Goal: Check status: Check status

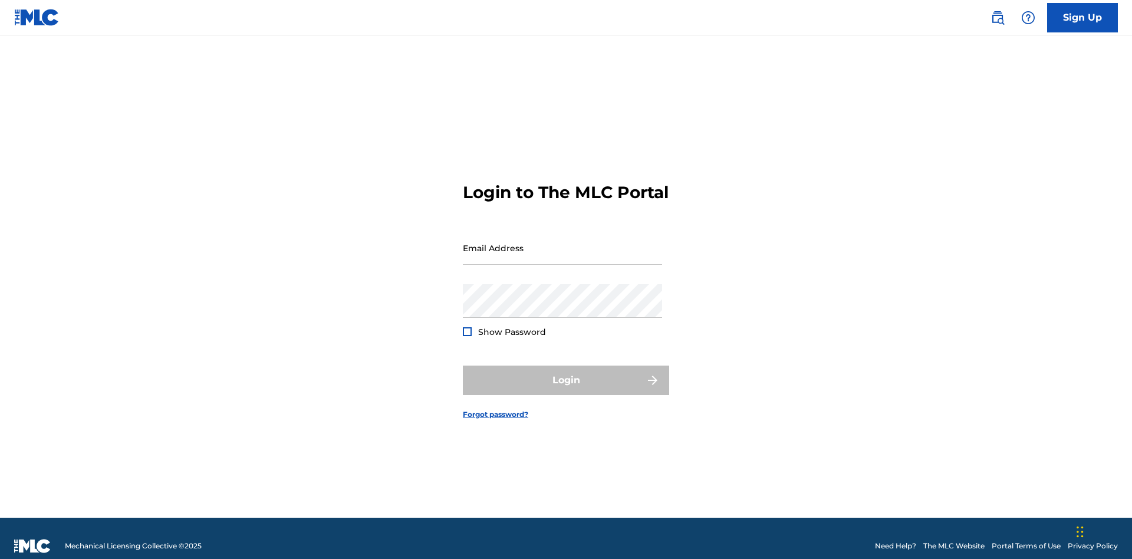
scroll to position [15, 0]
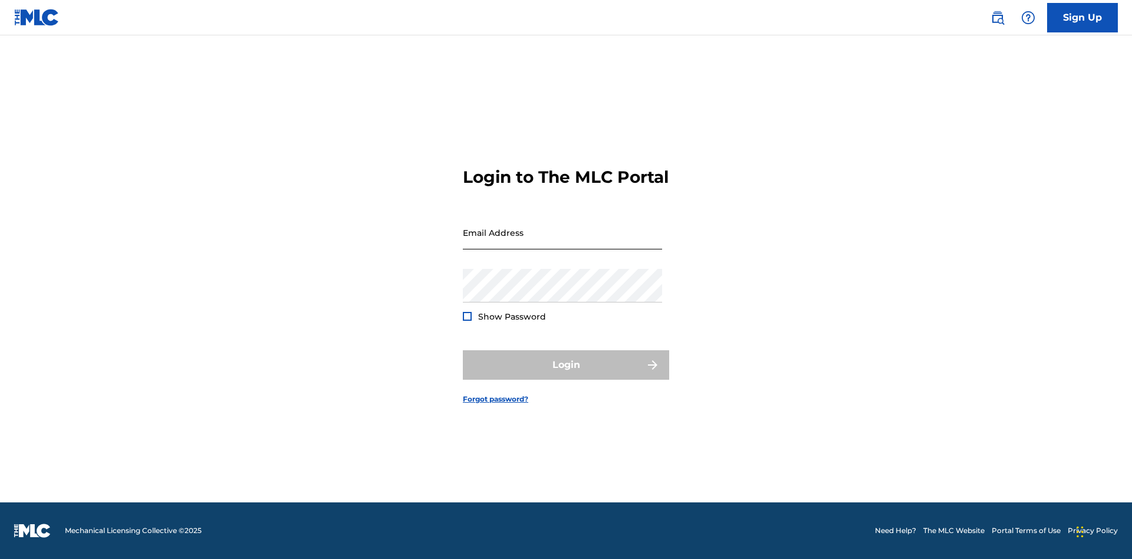
click at [563, 242] on input "Email Address" at bounding box center [562, 233] width 199 height 34
type input "Duke.McTesterson@gmail.com"
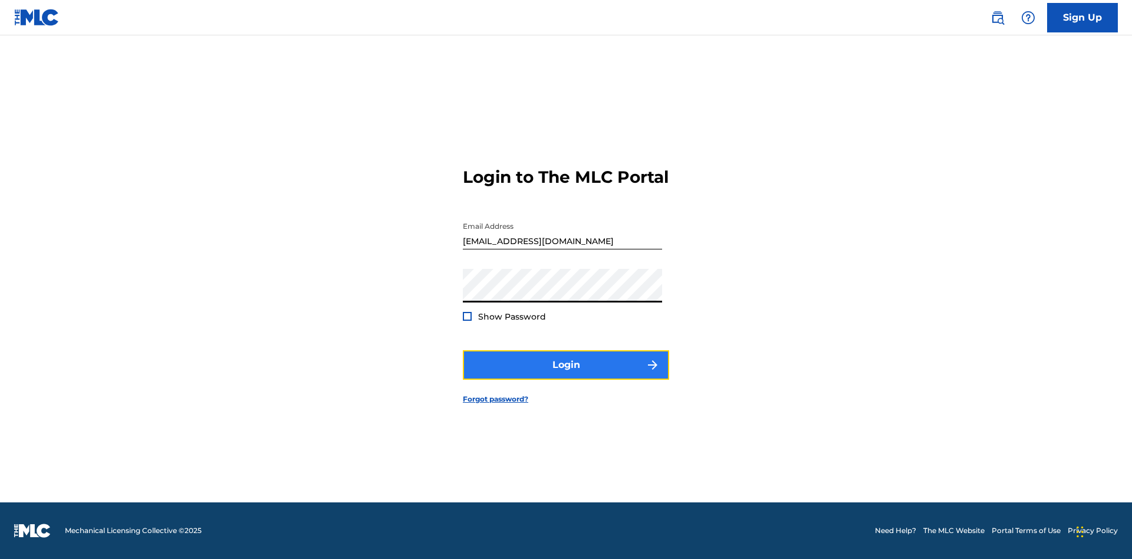
click at [566, 375] on button "Login" at bounding box center [566, 364] width 206 height 29
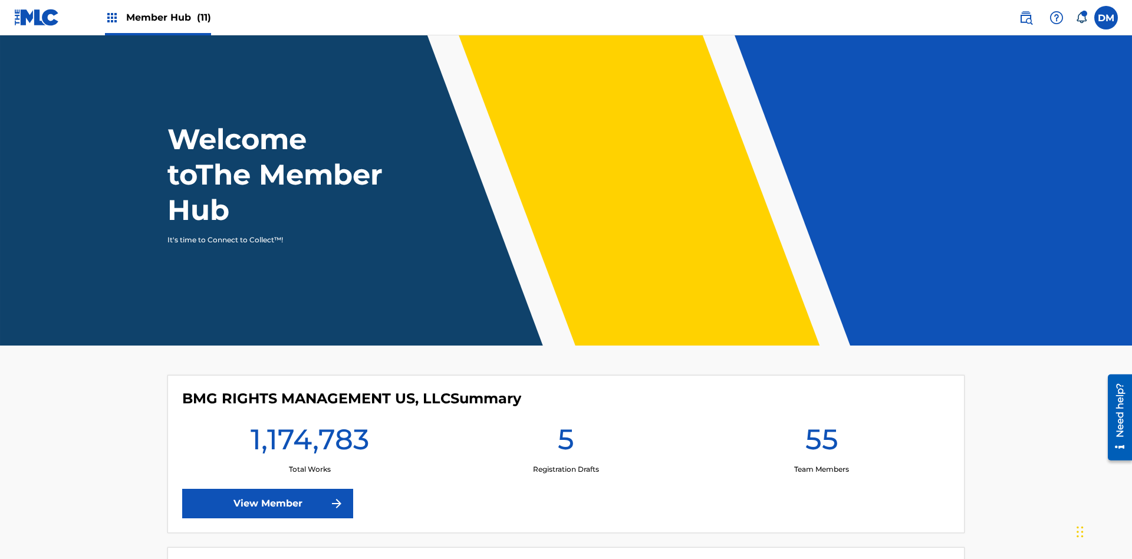
click at [168, 17] on span "Member Hub (11)" at bounding box center [168, 18] width 85 height 14
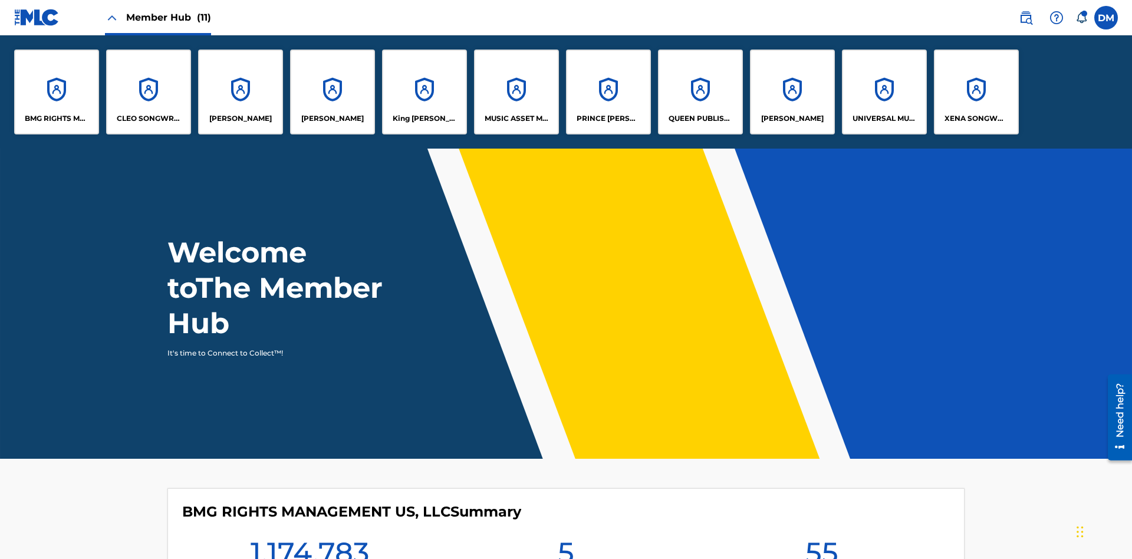
scroll to position [42, 0]
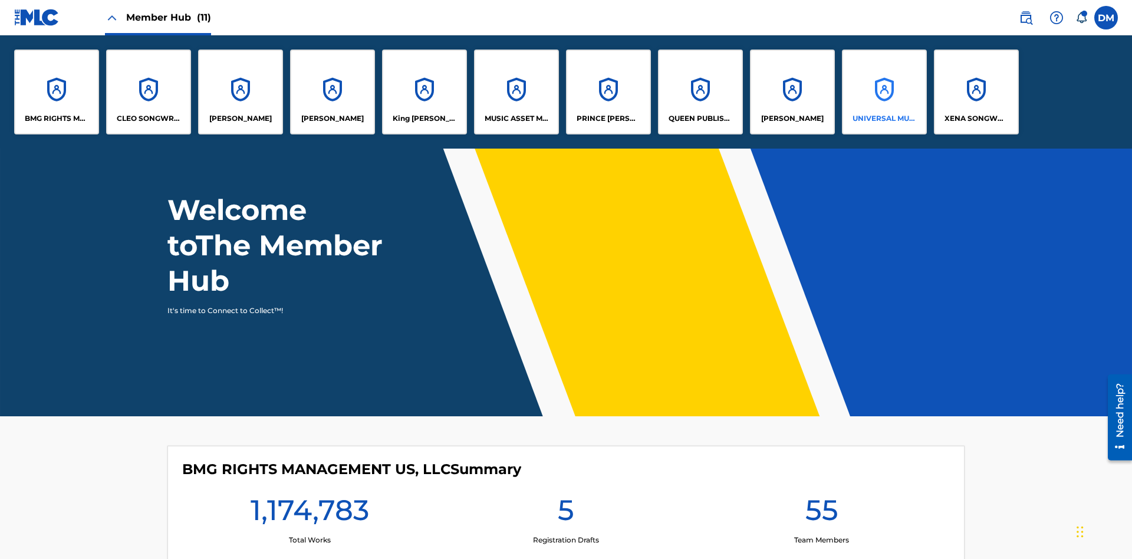
click at [884, 119] on p "UNIVERSAL MUSIC PUB GROUP" at bounding box center [885, 118] width 64 height 11
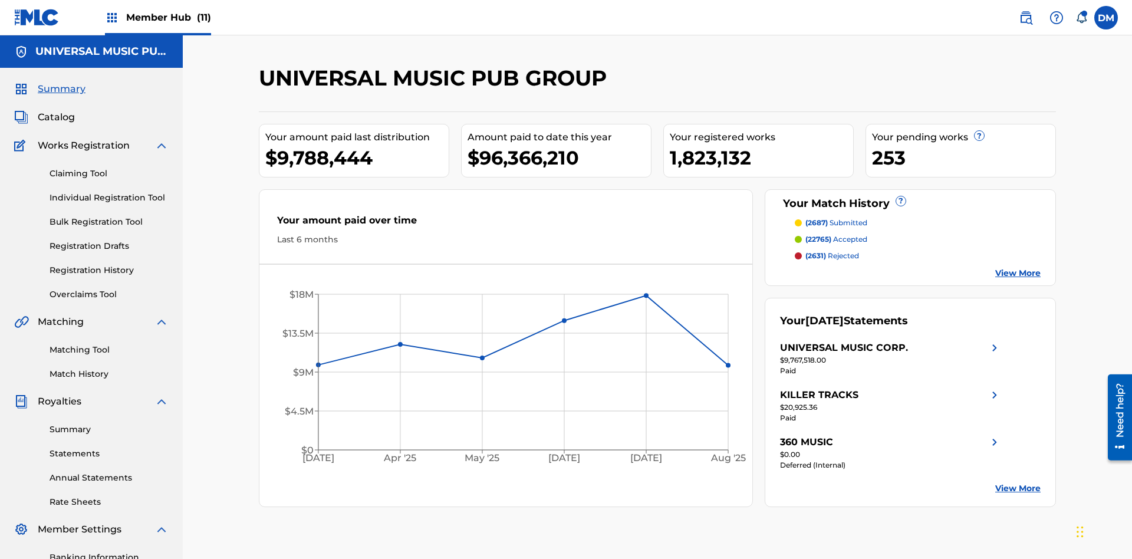
scroll to position [172, 0]
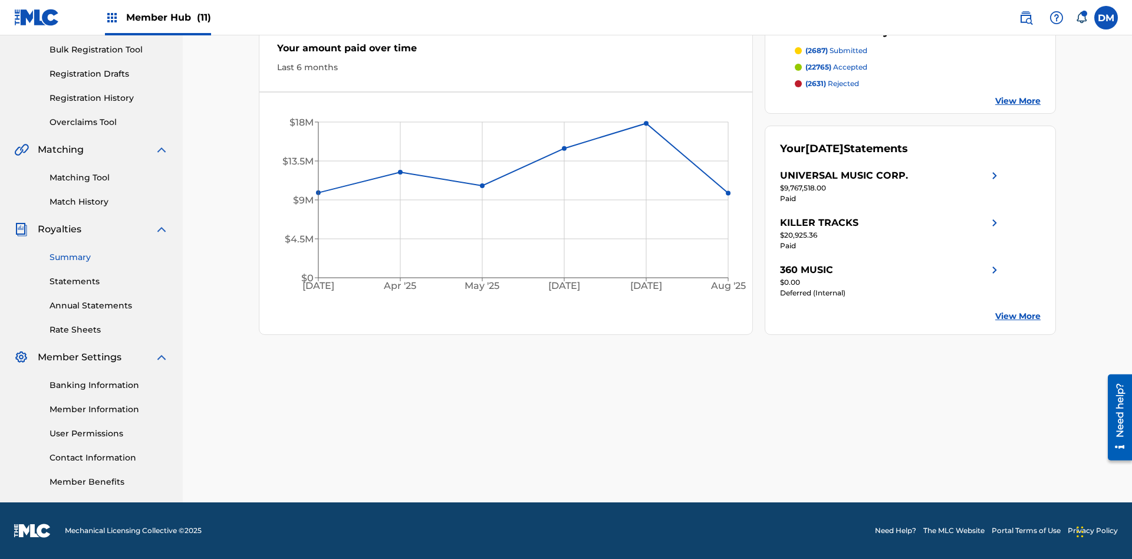
click at [109, 257] on link "Summary" at bounding box center [109, 257] width 119 height 12
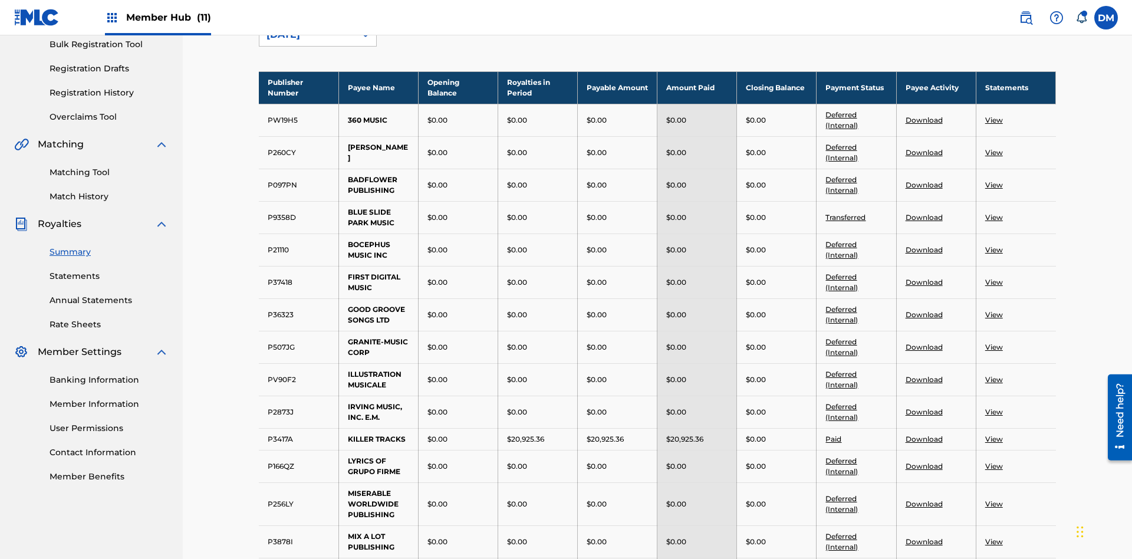
scroll to position [130, 0]
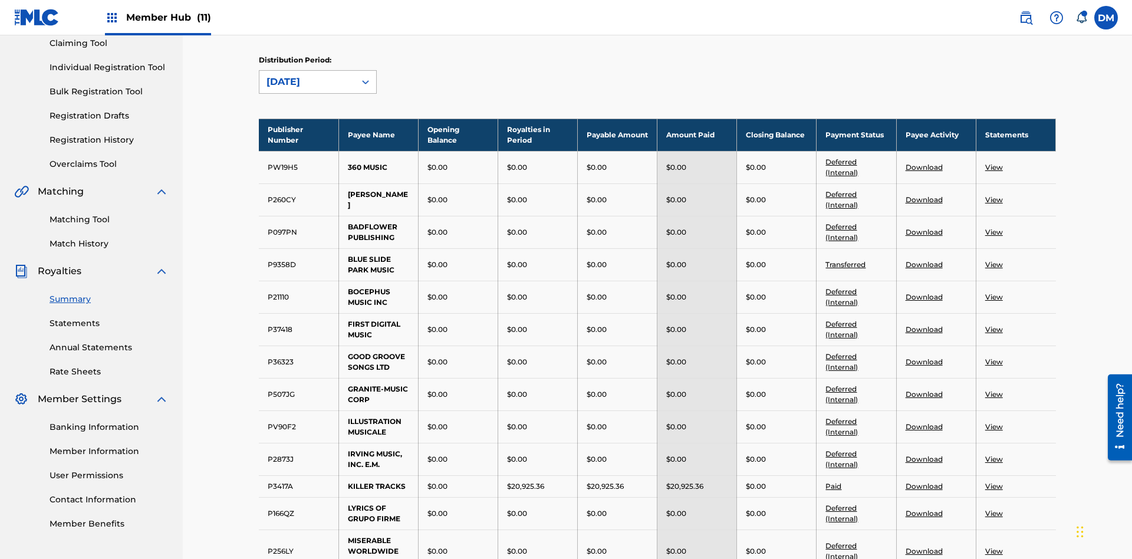
click at [307, 82] on div "August 2025" at bounding box center [307, 82] width 81 height 14
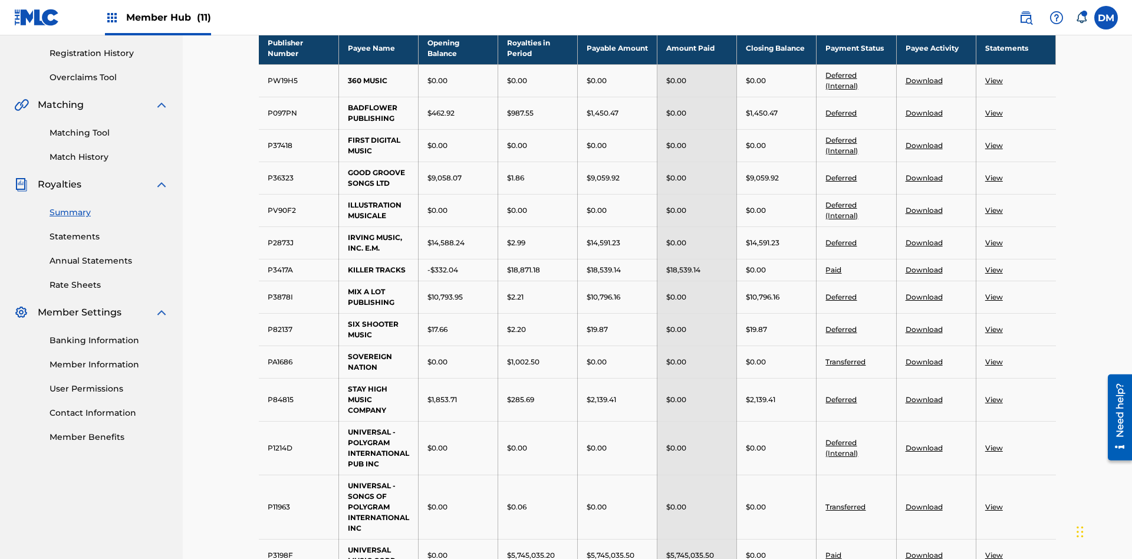
scroll to position [471, 0]
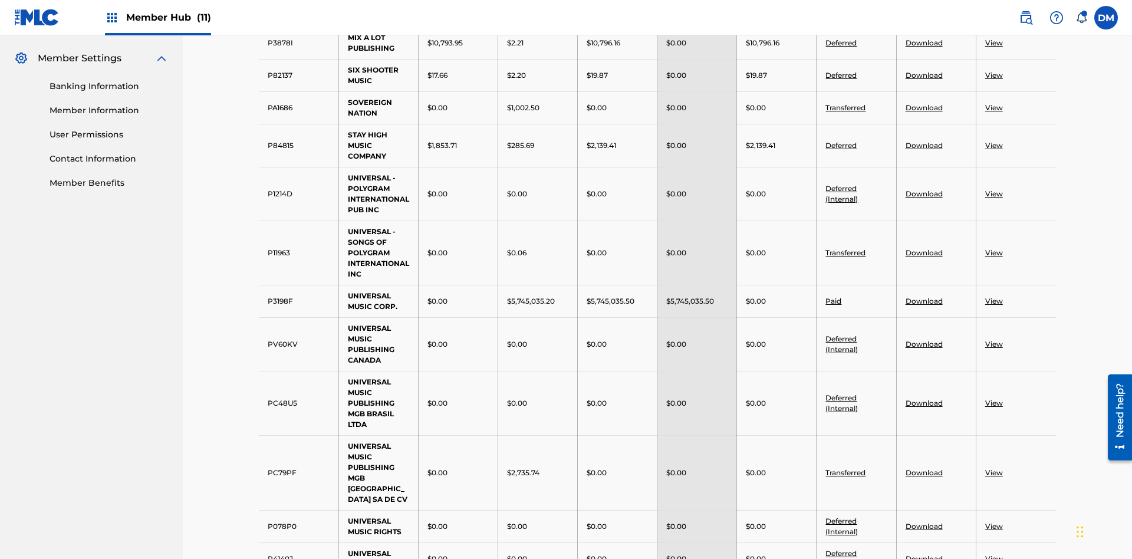
click at [842, 75] on link "Deferred" at bounding box center [841, 75] width 31 height 9
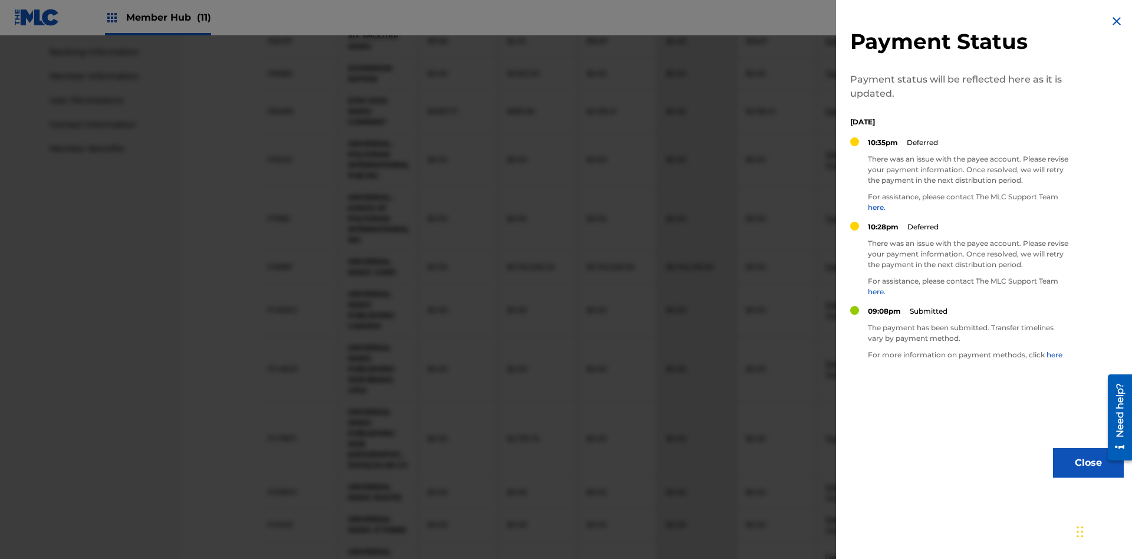
click at [1117, 21] on img at bounding box center [1117, 21] width 14 height 14
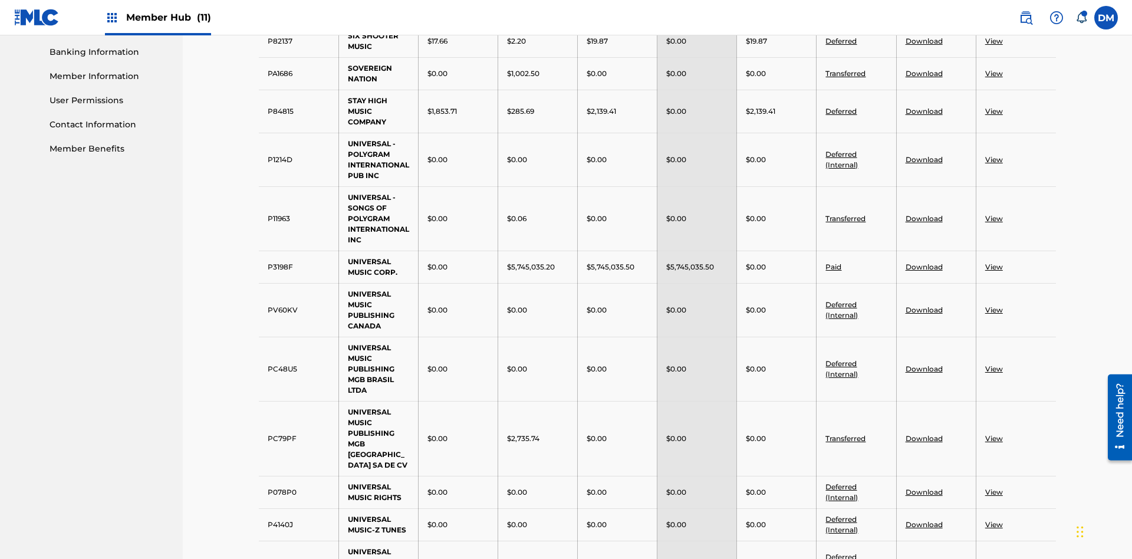
scroll to position [217, 0]
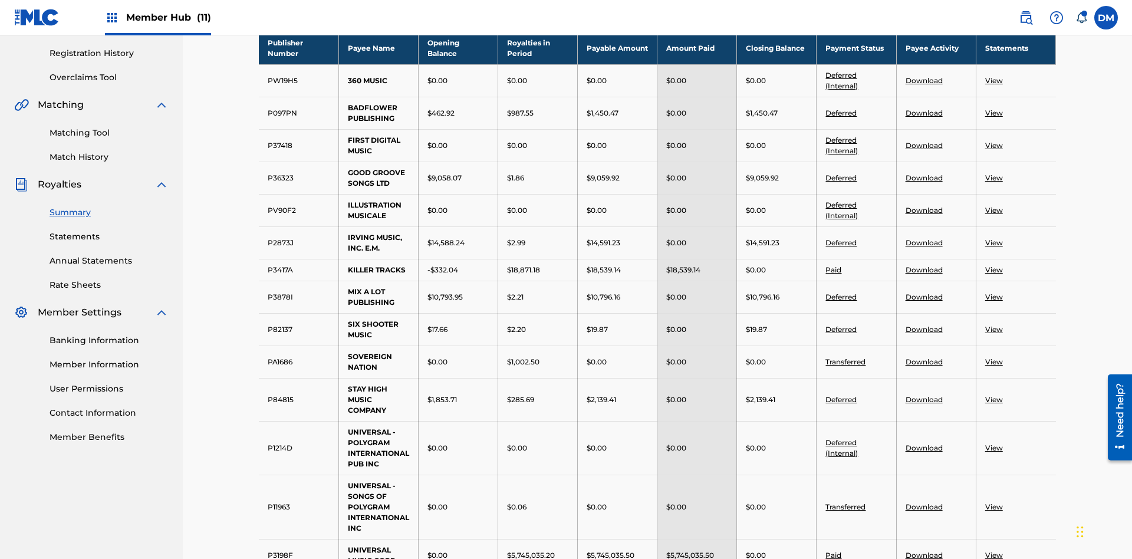
click at [842, 75] on link "Deferred (Internal)" at bounding box center [842, 80] width 32 height 19
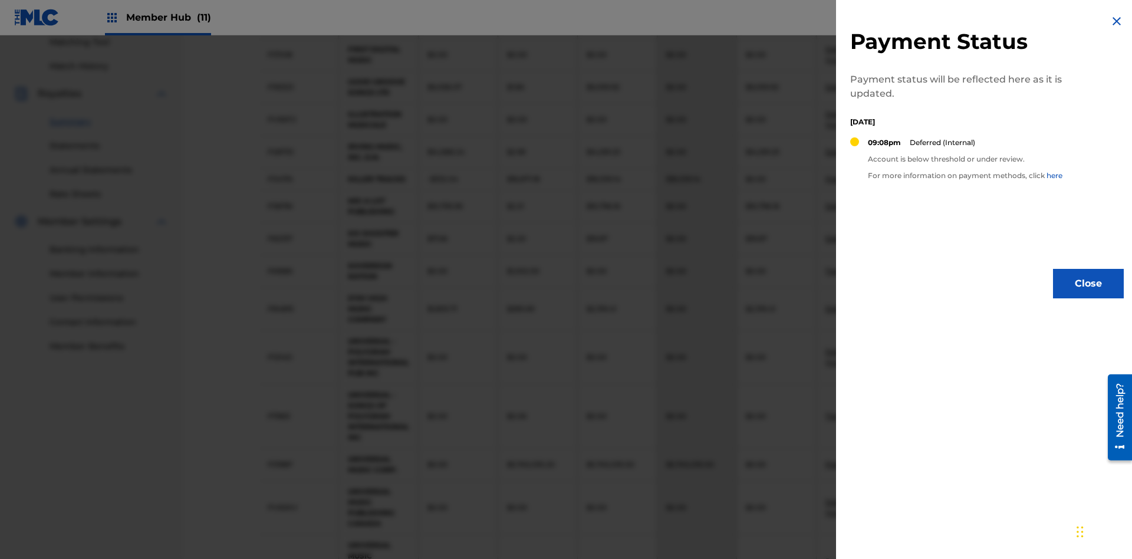
scroll to position [251, 0]
click at [1117, 21] on img at bounding box center [1117, 21] width 14 height 14
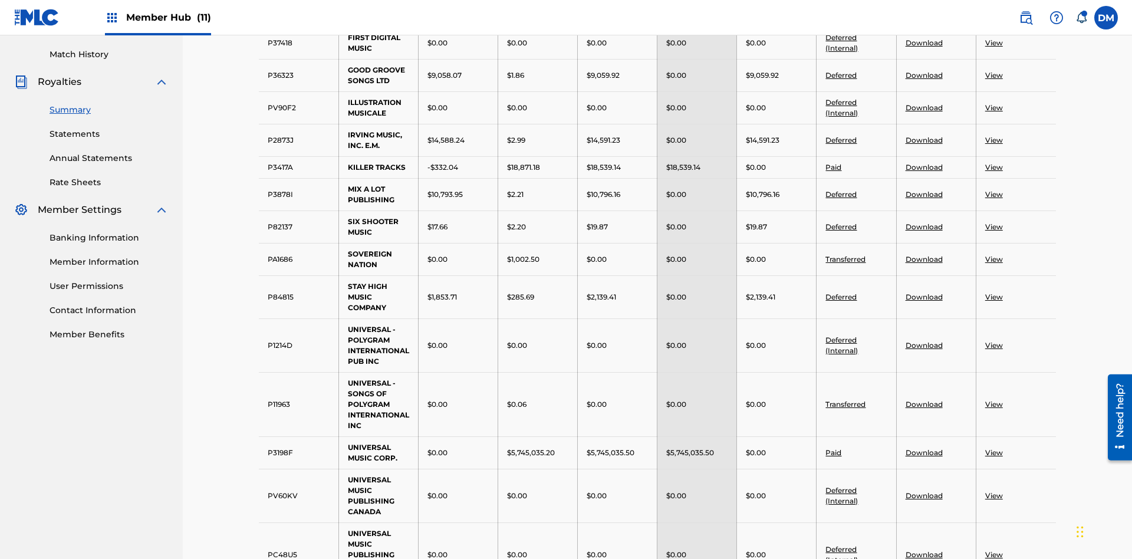
scroll to position [308, 0]
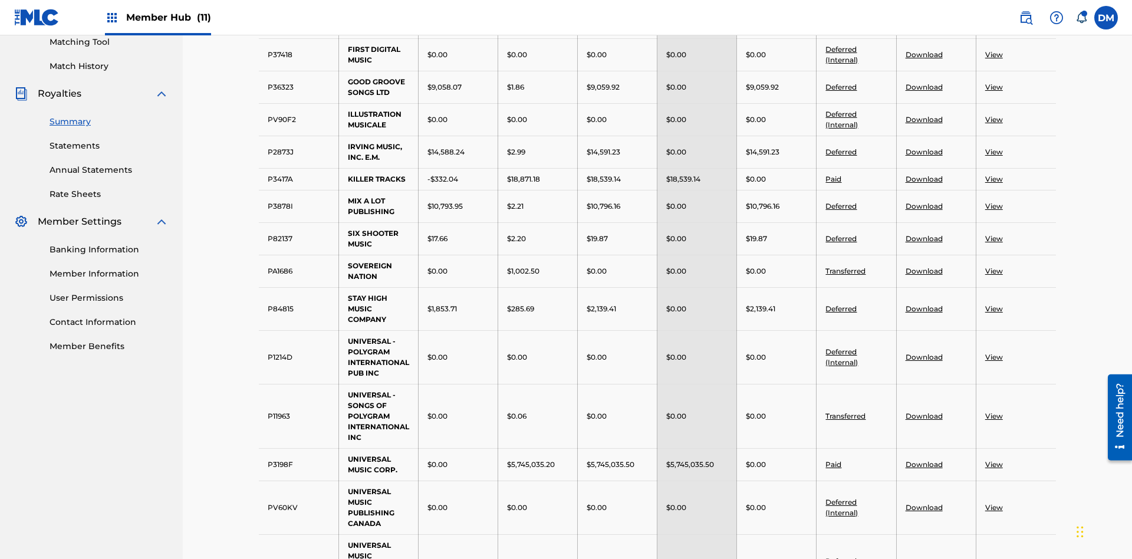
click at [924, 87] on link "Download" at bounding box center [924, 87] width 37 height 9
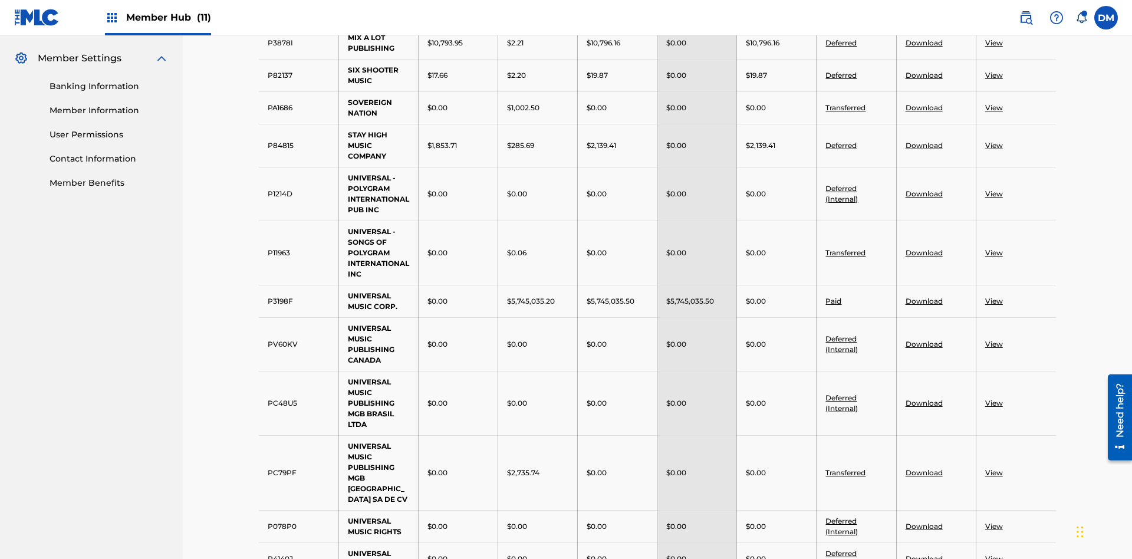
scroll to position [459, 0]
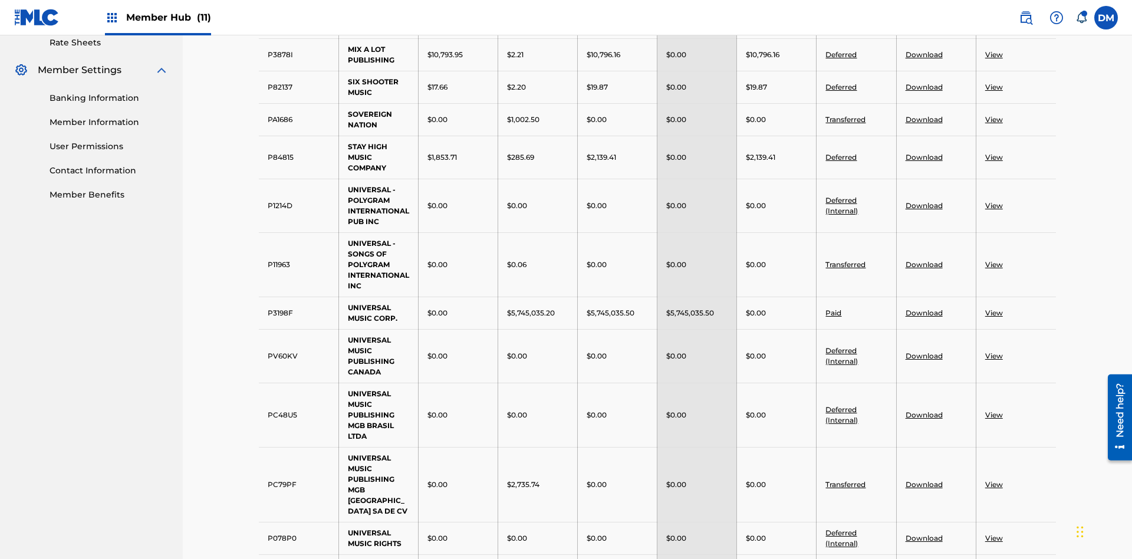
click at [924, 87] on link "Download" at bounding box center [924, 87] width 37 height 9
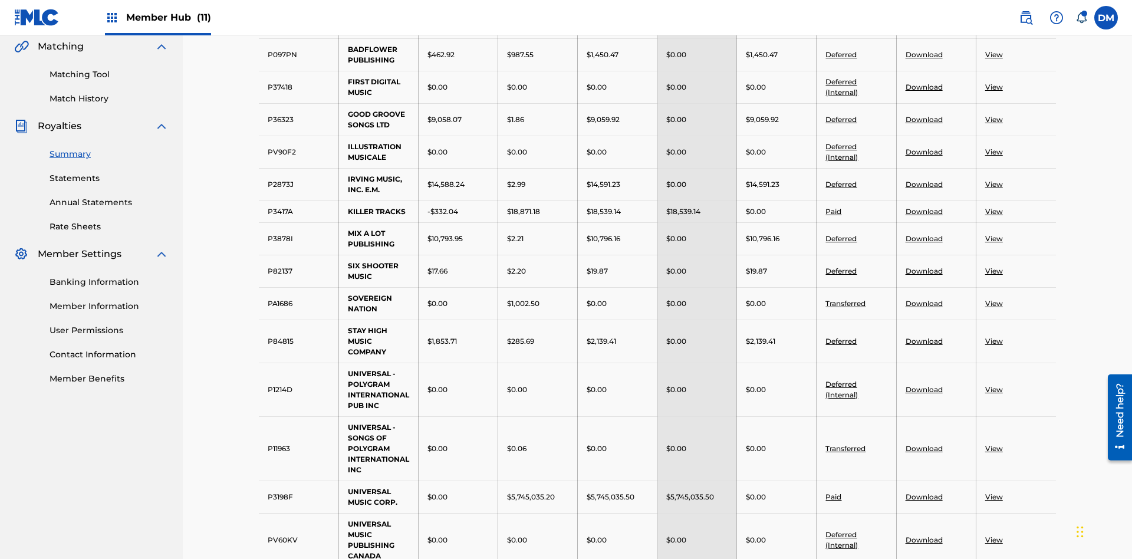
scroll to position [287, 0]
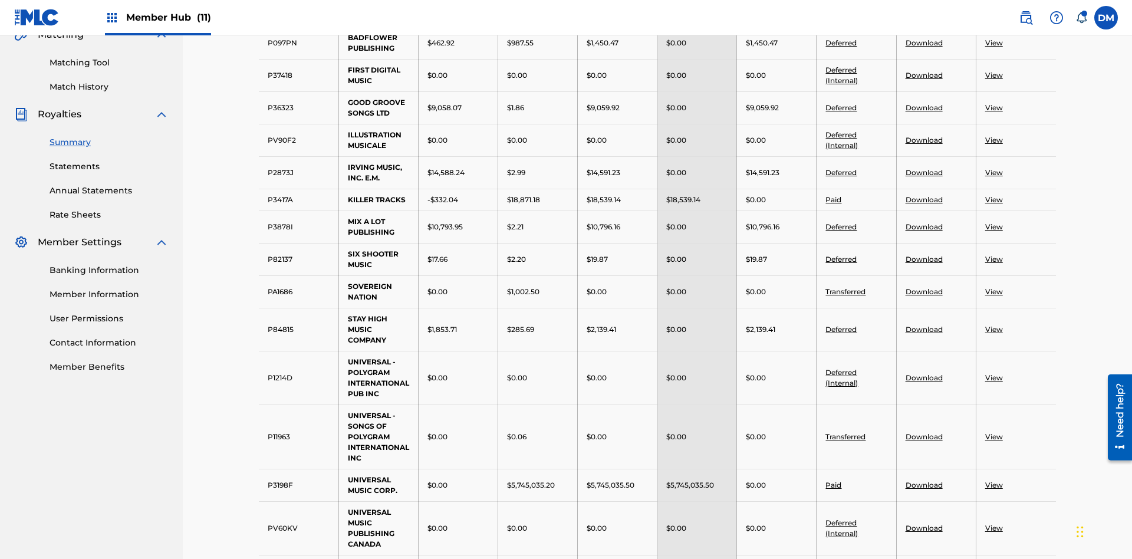
click at [994, 75] on link "View" at bounding box center [994, 75] width 18 height 9
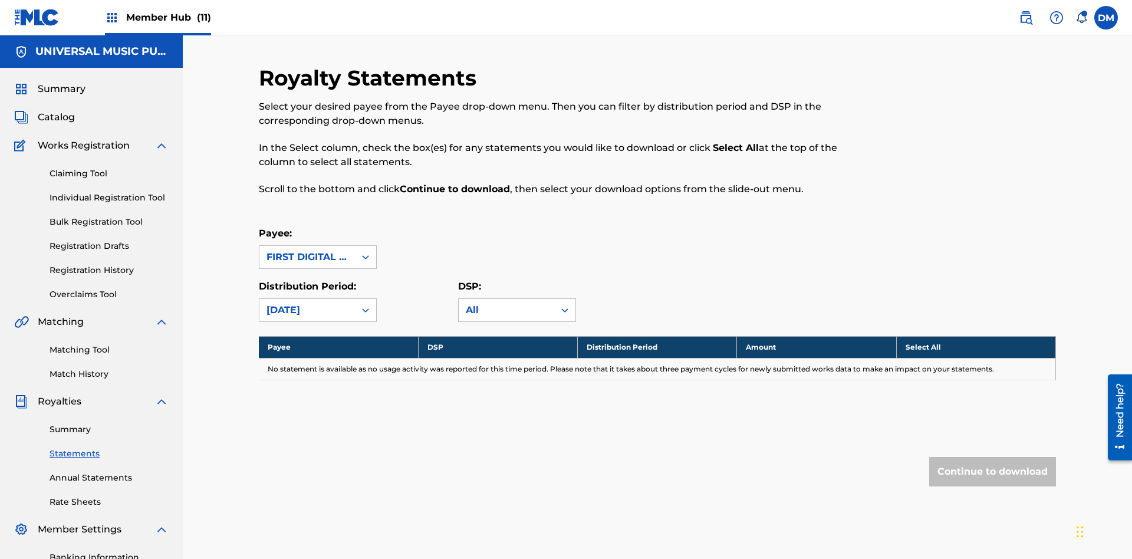
scroll to position [172, 0]
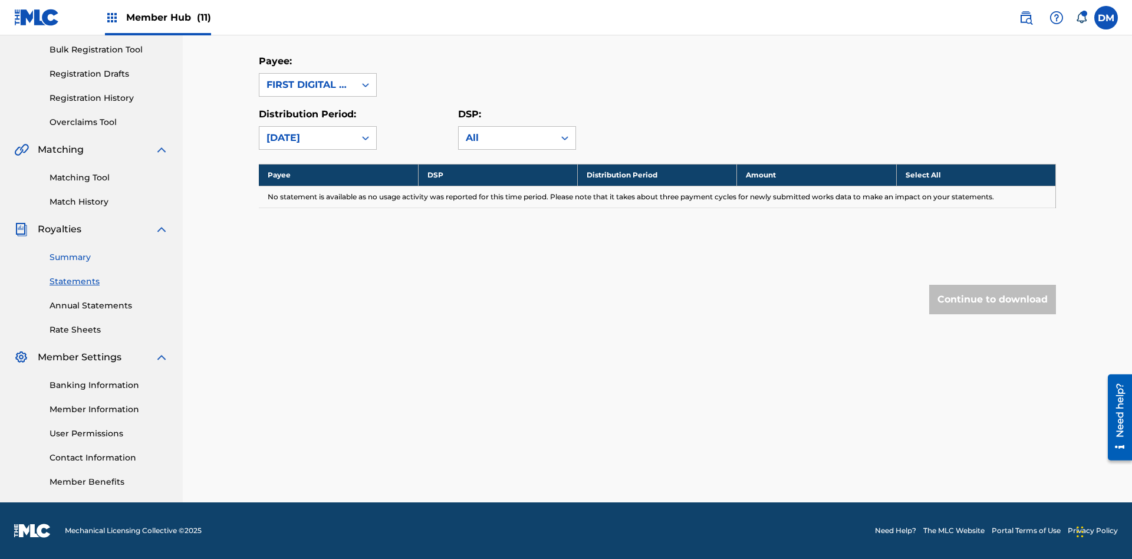
click at [109, 257] on link "Summary" at bounding box center [109, 257] width 119 height 12
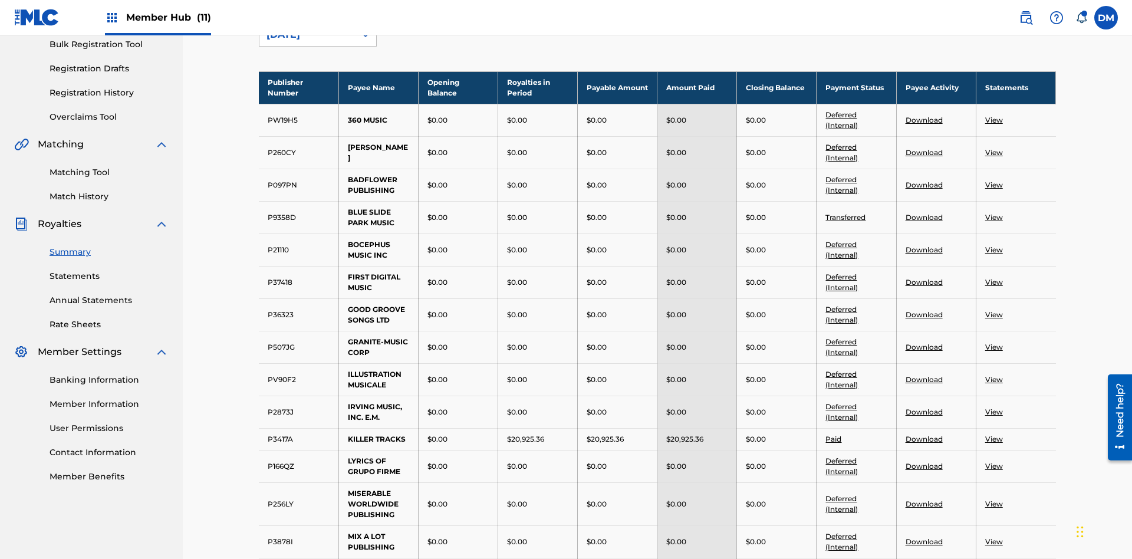
scroll to position [130, 0]
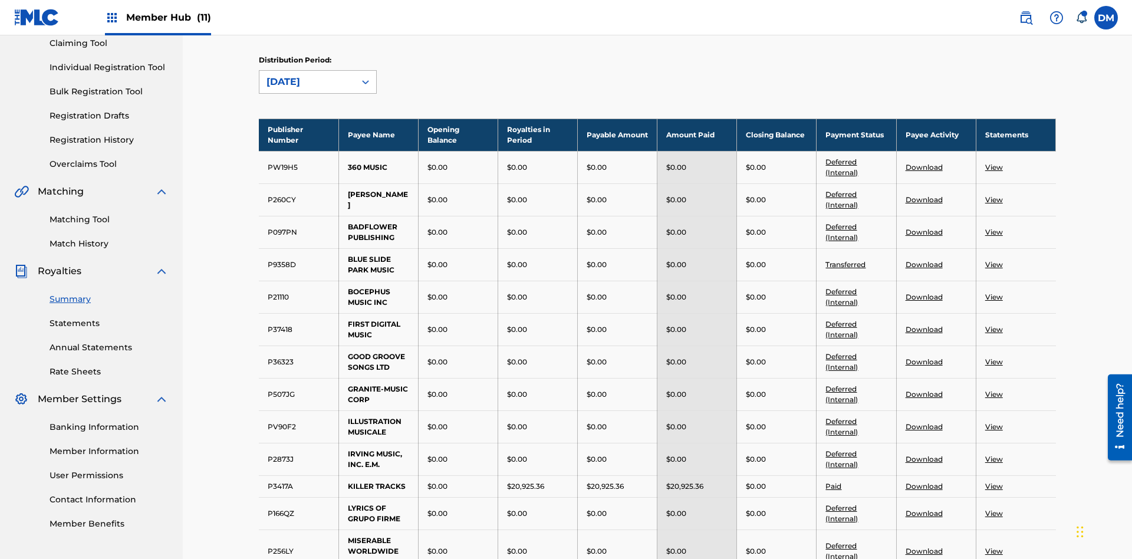
click at [307, 82] on div "August 2025" at bounding box center [307, 82] width 81 height 14
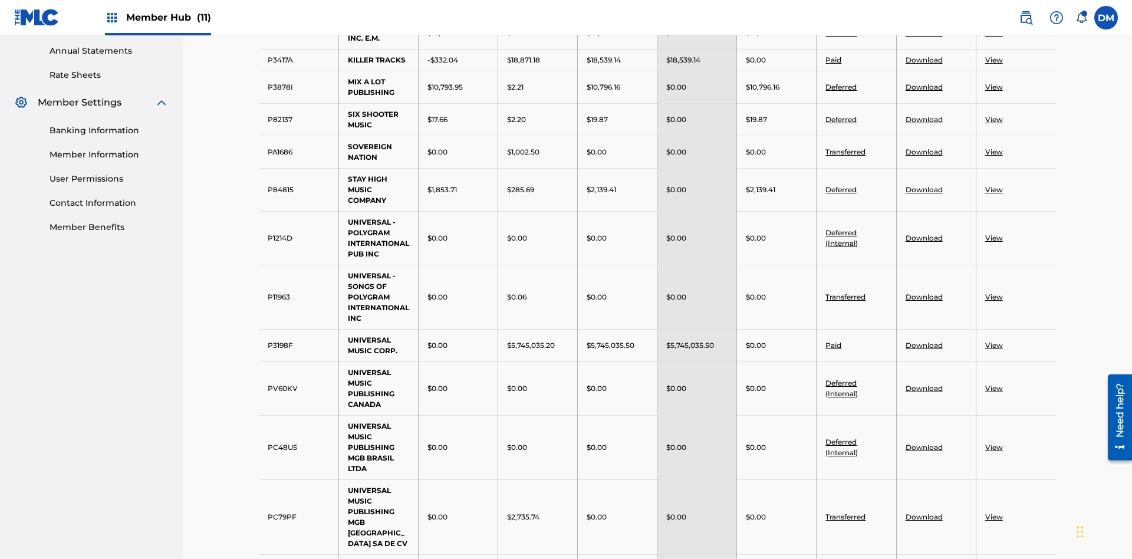
scroll to position [439, 0]
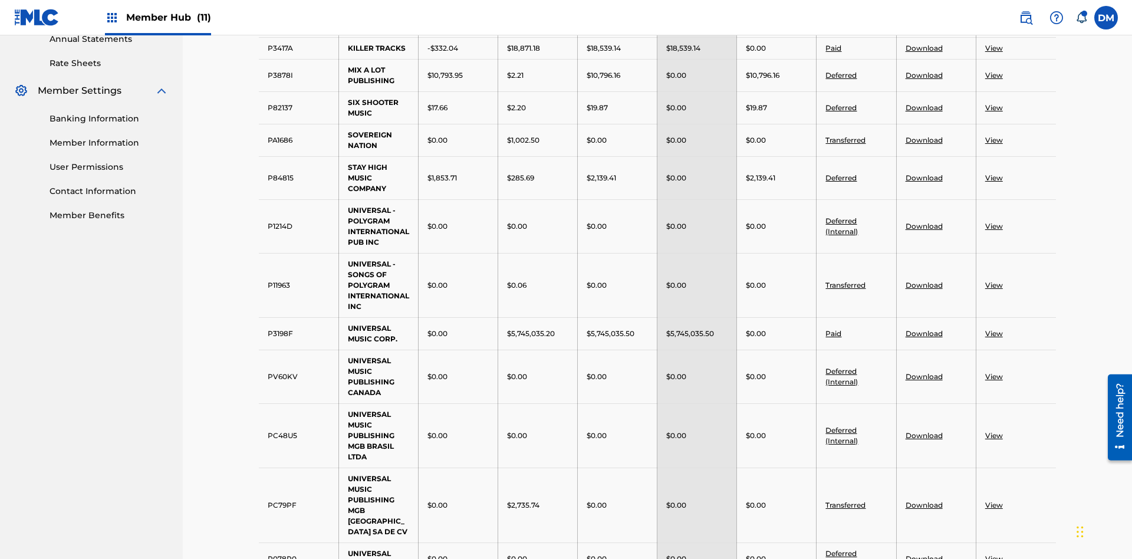
click at [994, 75] on link "View" at bounding box center [994, 75] width 18 height 9
